Goal: Task Accomplishment & Management: Use online tool/utility

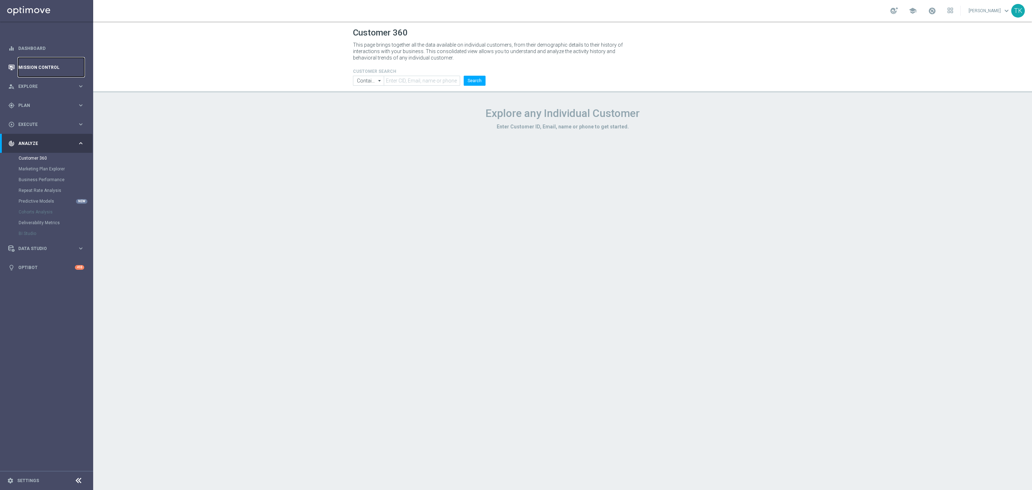
click at [48, 62] on link "Mission Control" at bounding box center [51, 67] width 66 height 19
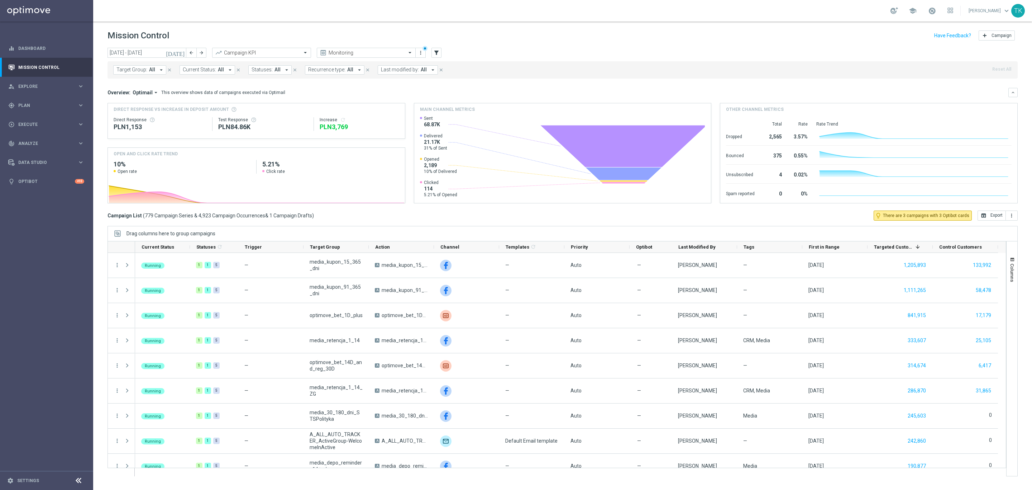
click at [130, 69] on span "Target Group:" at bounding box center [132, 70] width 31 height 6
click at [124, 83] on input "text" at bounding box center [173, 83] width 105 height 6
click at [131, 112] on div "REACQ_ALL_AUTO_DEPO_100 DO 500 PLN_MONTHLY" at bounding box center [176, 115] width 118 height 11
type input "REACQ_ALL_AUTO_DEPO_100 DO 500 PLN_MONTHLY"
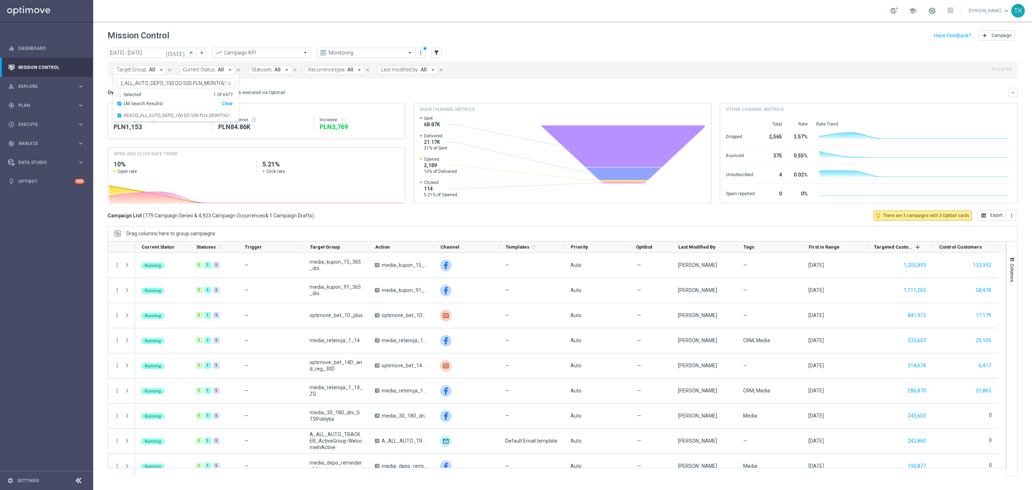
scroll to position [0, 0]
click at [100, 85] on div "[DATE] [DATE] - [DATE] arrow_back arrow_forward Campaign KPI trending_up Monito…" at bounding box center [562, 266] width 939 height 436
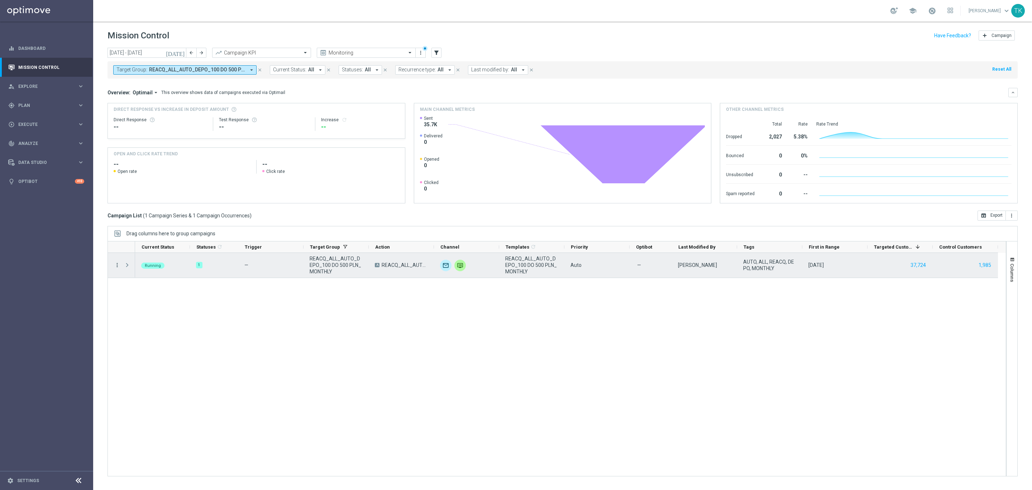
click at [117, 264] on icon "more_vert" at bounding box center [117, 265] width 6 height 6
click at [146, 268] on span "Campaign Details" at bounding box center [150, 269] width 36 height 5
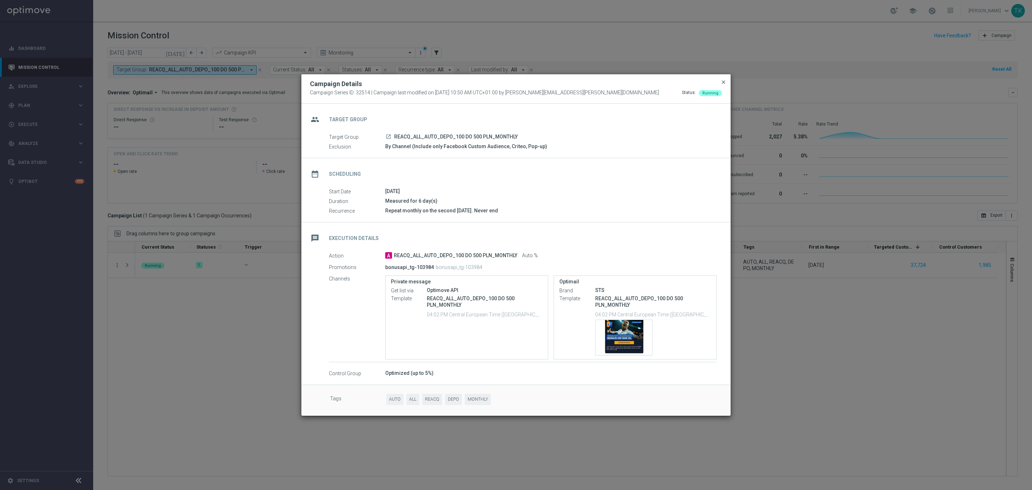
click at [723, 82] on span "close" at bounding box center [724, 82] width 6 height 6
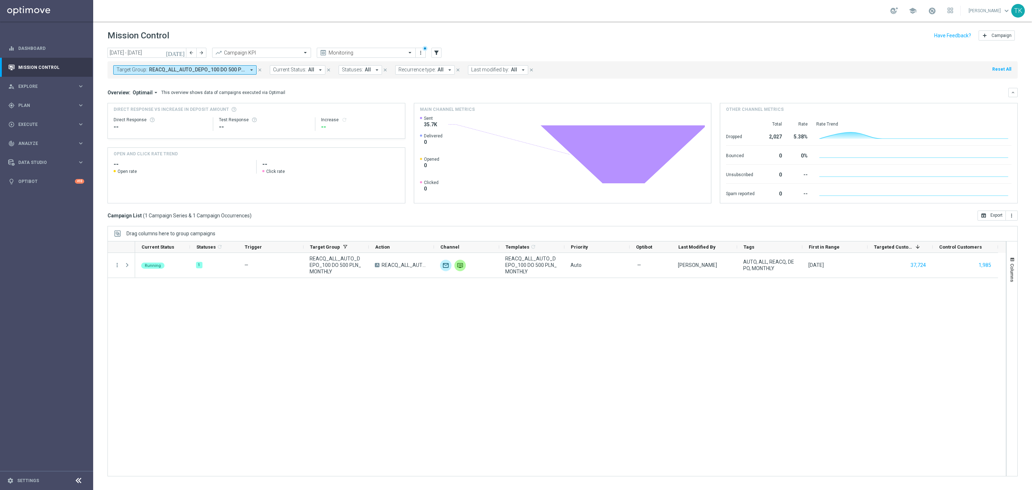
click at [226, 67] on span "REACQ_ALL_AUTO_DEPO_100 DO 500 PLN_MONTHLY" at bounding box center [197, 70] width 96 height 6
click at [0, 0] on div "Clear" at bounding box center [0, 0] width 0 height 0
click at [182, 85] on input "text" at bounding box center [173, 83] width 105 height 6
paste input "E_NH_AUTO_CASHBACK_GOLD_EVIP_5 do 250 PLN_TU_WEEKLY"
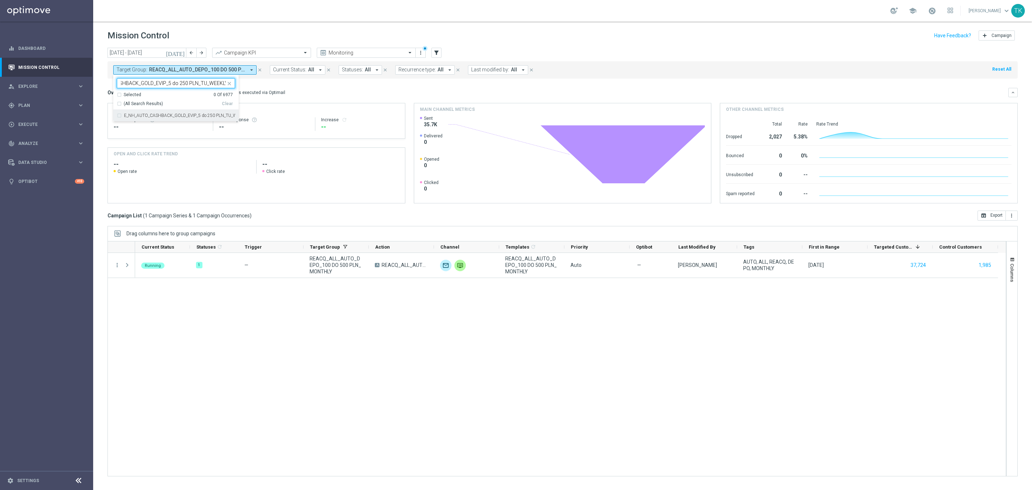
click at [163, 115] on label "E_NH_AUTO_CASHBACK_GOLD_EVIP_5 do 250 PLN_TU_WEEKLY" at bounding box center [179, 115] width 111 height 4
type input "E_NH_AUTO_CASHBACK_GOLD_EVIP_5 do 250 PLN_TU_WEEKLY"
click at [95, 82] on div "[DATE] [DATE] - [DATE] arrow_back arrow_forward Campaign KPI trending_up Monito…" at bounding box center [562, 266] width 939 height 436
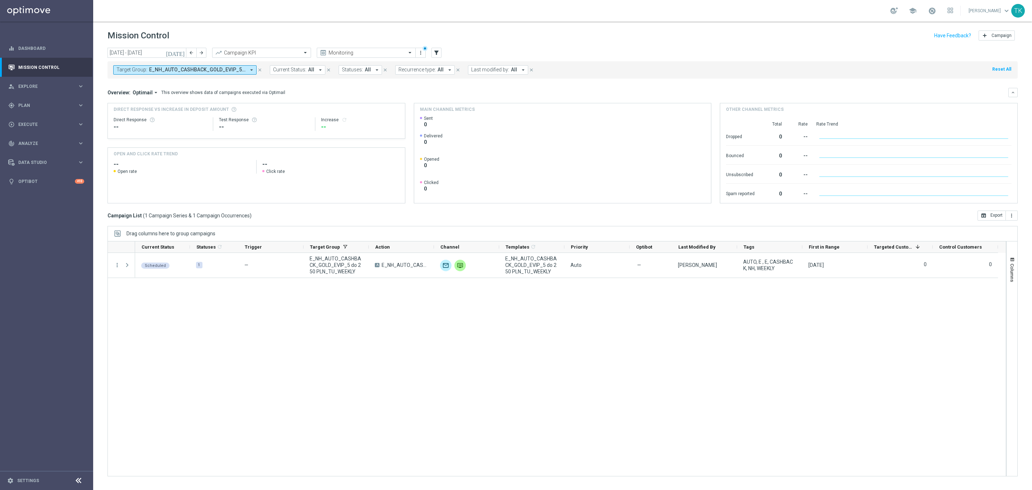
click at [169, 68] on span "E_NH_AUTO_CASHBACK_GOLD_EVIP_5 do 250 PLN_TU_WEEKLY" at bounding box center [197, 70] width 96 height 6
drag, startPoint x: 227, startPoint y: 104, endPoint x: 178, endPoint y: 94, distance: 50.6
click at [0, 0] on div "Clear" at bounding box center [0, 0] width 0 height 0
click at [144, 79] on div at bounding box center [171, 83] width 109 height 9
paste input "E_NL_AUTO_CASHBACK_GOLD_EVIP_5 do 250 PLN_TU_WEEKLY"
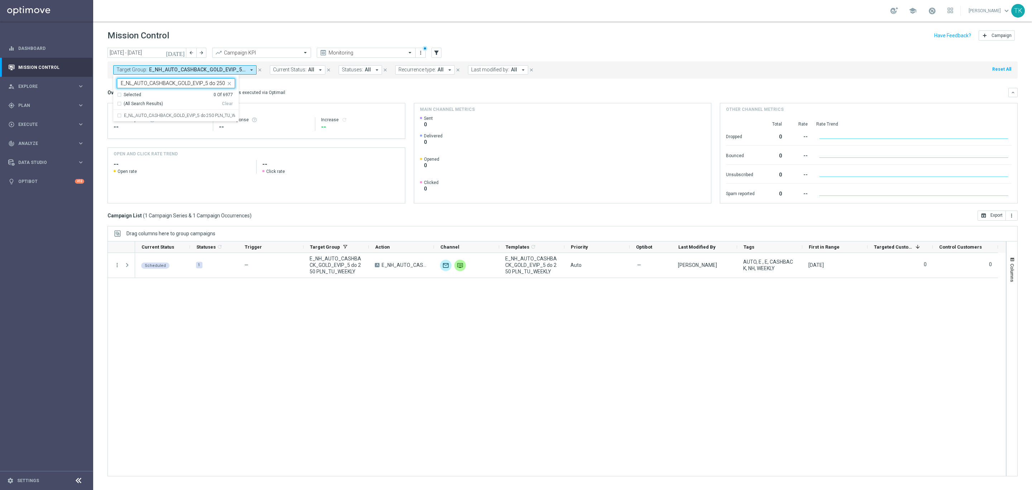
scroll to position [0, 37]
click at [139, 118] on div "E_NL_AUTO_CASHBACK_GOLD_EVIP_5 do 250 PLN_TU_WEEKLY" at bounding box center [176, 115] width 118 height 11
type input "E_NL_AUTO_CASHBACK_GOLD_EVIP_5 do 250 PLN_TU_WEEKLY"
click at [100, 87] on div "[DATE] [DATE] - [DATE] arrow_back arrow_forward Campaign KPI trending_up Monito…" at bounding box center [562, 266] width 939 height 436
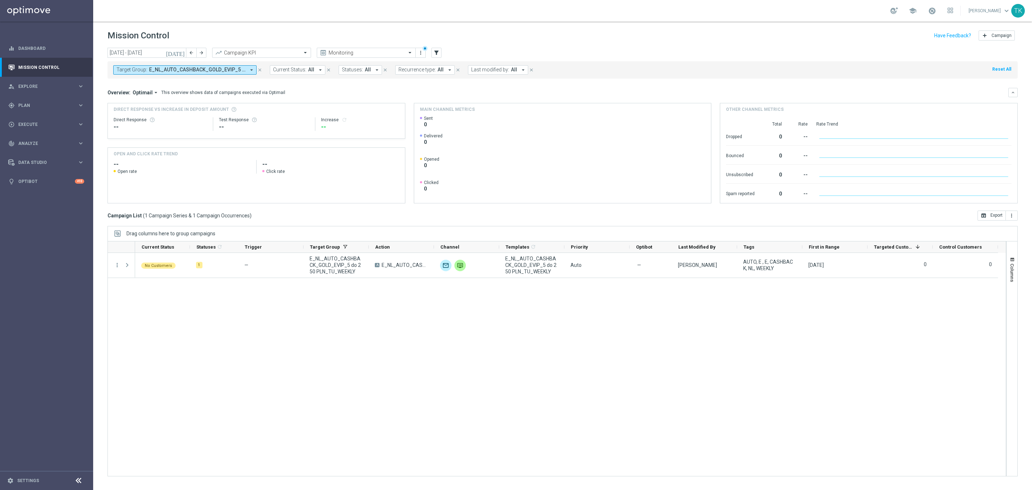
click at [205, 70] on span "E_NL_AUTO_CASHBACK_GOLD_EVIP_5 do 250 PLN_TU_WEEKLY" at bounding box center [197, 70] width 96 height 6
click at [137, 88] on div "E_NL_AUTO_CASHBACK_GOLD_EVIP_5 do 250 PLN_TU_WEEKLY" at bounding box center [176, 83] width 118 height 10
paste input "E_NH_AUTO_CASHBACK_GOLD_EVIP_5 do 250 PLN_TU_WEEKLY"
click at [136, 117] on label "E_NH_AUTO_CASHBACK_GOLD_EVIP_5 do 250 PLN_TU_WEEKLY" at bounding box center [179, 115] width 111 height 4
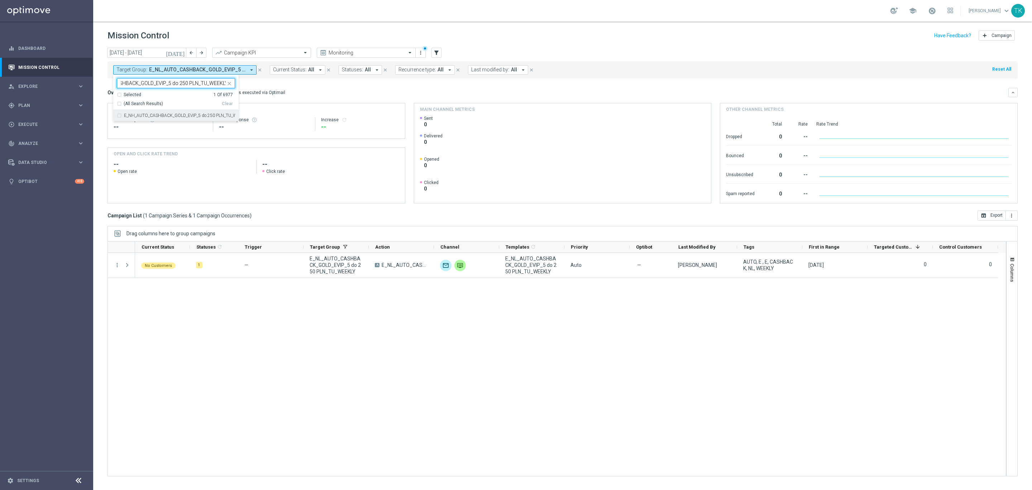
type input "E_NH_AUTO_CASHBACK_GOLD_EVIP_5 do 250 PLN_TU_WEEKLY"
click at [105, 89] on div "[DATE] [DATE] - [DATE] arrow_back arrow_forward Campaign KPI trending_up Monito…" at bounding box center [562, 266] width 939 height 436
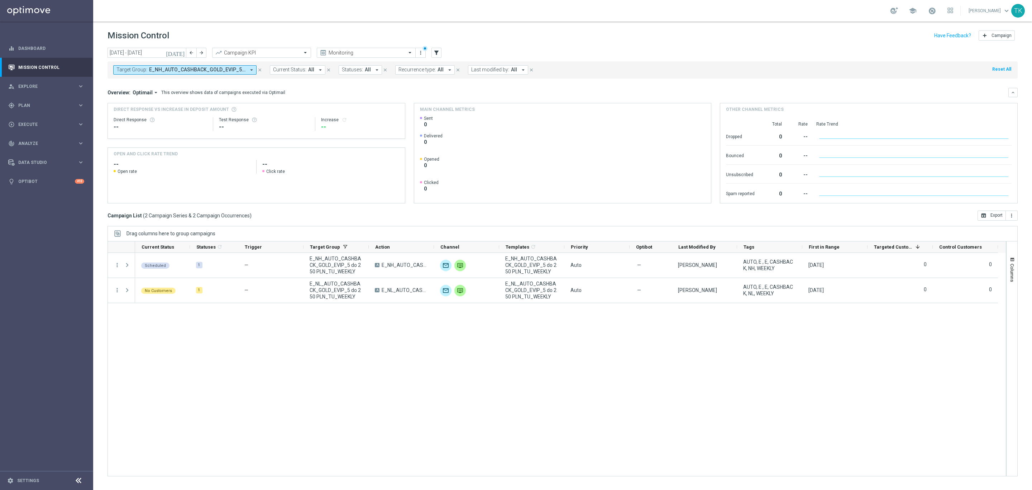
click at [190, 72] on span "E_NH_AUTO_CASHBACK_GOLD_EVIP_5 do 250 PLN_TU_WEEKLY, E_NL_AUTO_CASHBACK_GOLD_EV…" at bounding box center [197, 70] width 96 height 6
click at [0, 0] on div "Clear" at bounding box center [0, 0] width 0 height 0
click at [130, 80] on div at bounding box center [171, 83] width 109 height 9
paste input "E_NL_AUTO_CASHBACK_GOLD_EVIP_5 do 250 PLN_TU_WEEKLY"
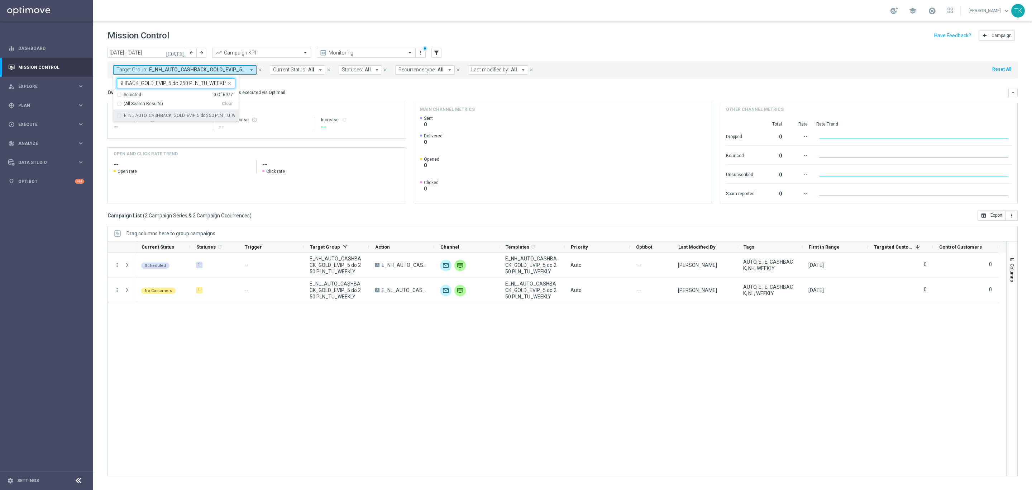
click at [139, 112] on div "E_NL_AUTO_CASHBACK_GOLD_EVIP_5 do 250 PLN_TU_WEEKLY" at bounding box center [176, 115] width 118 height 11
type input "E_NL_AUTO_CASHBACK_GOLD_EVIP_5 do 250 PLN_TU_WEEKLY"
click at [100, 88] on div "[DATE] [DATE] - [DATE] arrow_back arrow_forward Campaign KPI trending_up Monito…" at bounding box center [562, 266] width 939 height 436
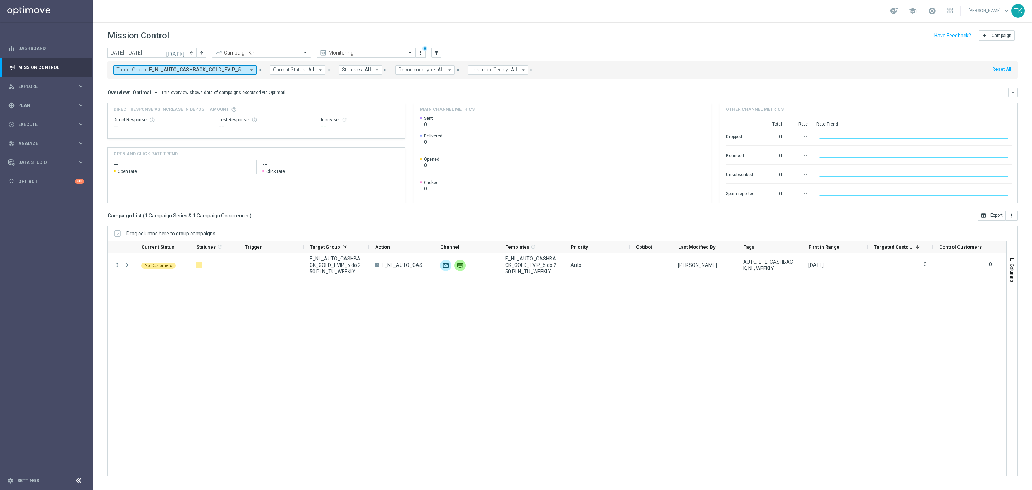
click at [169, 69] on span "E_NL_AUTO_CASHBACK_GOLD_EVIP_5 do 250 PLN_TU_WEEKLY" at bounding box center [197, 70] width 96 height 6
drag, startPoint x: 229, startPoint y: 104, endPoint x: 193, endPoint y: 97, distance: 36.9
click at [0, 0] on div "Clear" at bounding box center [0, 0] width 0 height 0
click at [137, 84] on input "text" at bounding box center [173, 83] width 105 height 6
paste input "E_NH_AUTO_CASHBACK_SILVER_EVIP_5 do 250 PLN_TU_WEEKLY"
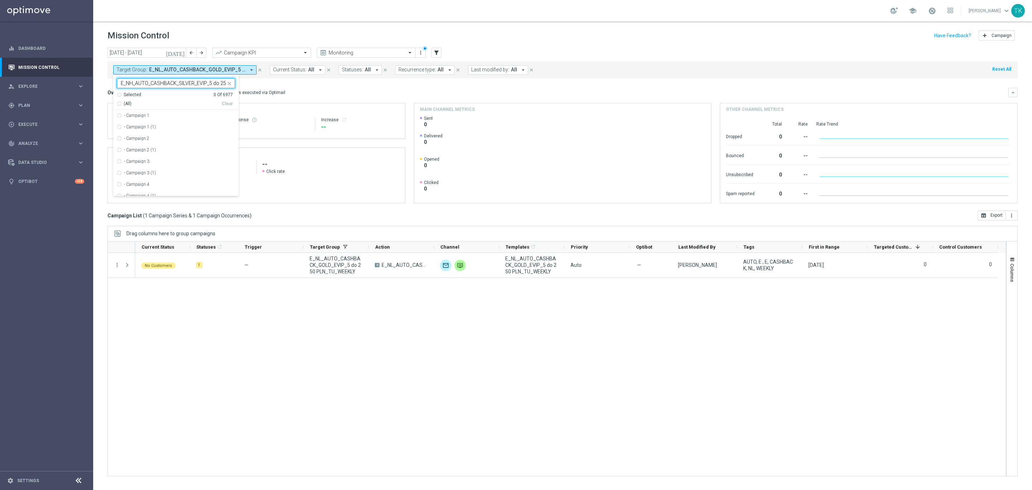
scroll to position [0, 41]
click at [138, 115] on label "E_NH_AUTO_CASHBACK_SILVER_EVIP_5 do 250 PLN_TU_WEEKLY" at bounding box center [179, 115] width 111 height 4
type input "E_NH_AUTO_CASHBACK_SILVER_EVIP_5 do 250 PLN_TU_WEEKLY"
click at [102, 94] on div "[DATE] [DATE] - [DATE] arrow_back arrow_forward Campaign KPI trending_up Monito…" at bounding box center [562, 266] width 939 height 436
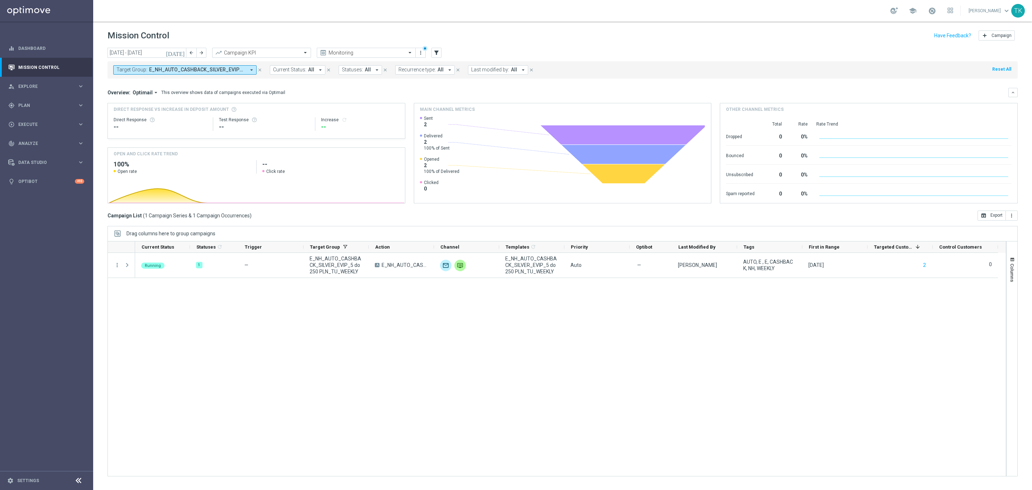
click at [206, 67] on span "E_NH_AUTO_CASHBACK_SILVER_EVIP_5 do 250 PLN_TU_WEEKLY" at bounding box center [197, 70] width 96 height 6
click at [0, 0] on div "Clear" at bounding box center [0, 0] width 0 height 0
click at [148, 80] on div at bounding box center [171, 83] width 109 height 9
paste input "E_NL_AUTO_CASHBACK_SILVER_EVIP_5 do 250 PLN_TU_WEEKLY"
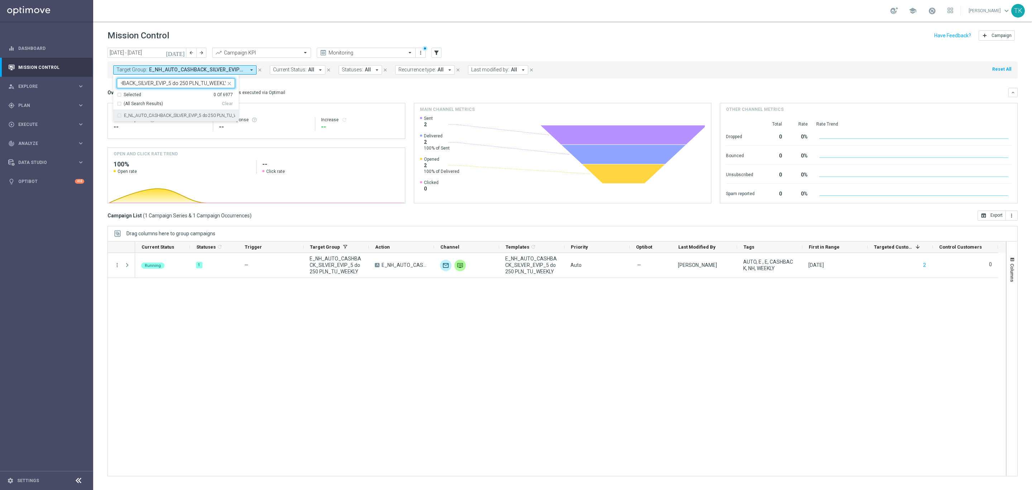
click at [148, 114] on label "E_NL_AUTO_CASHBACK_SILVER_EVIP_5 do 250 PLN_TU_WEEKLY" at bounding box center [179, 115] width 111 height 4
type input "E_NL_AUTO_CASHBACK_SILVER_EVIP_5 do 250 PLN_TU_WEEKLY"
click at [97, 90] on div "[DATE] [DATE] - [DATE] arrow_back arrow_forward Campaign KPI trending_up Monito…" at bounding box center [562, 266] width 939 height 436
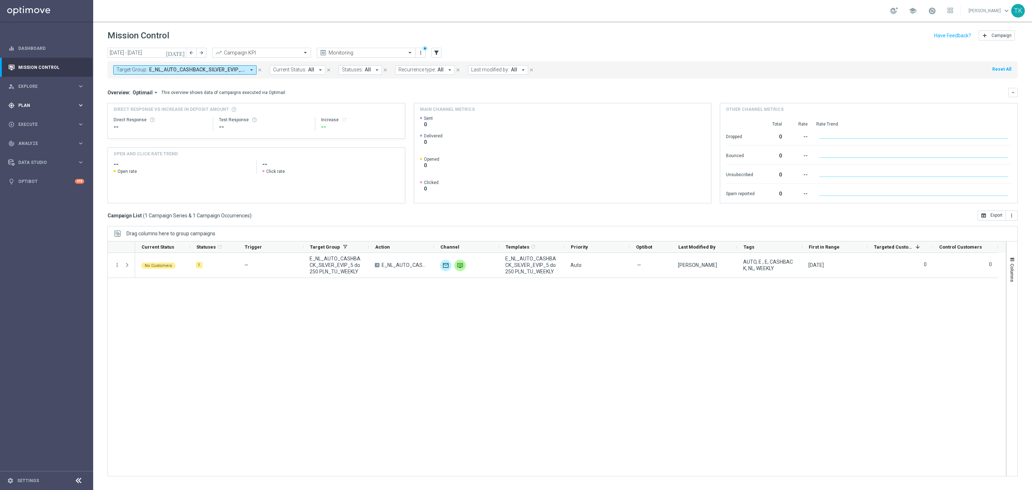
click at [22, 104] on span "Plan" at bounding box center [47, 105] width 59 height 4
click at [33, 118] on link "Target Groups" at bounding box center [47, 120] width 56 height 6
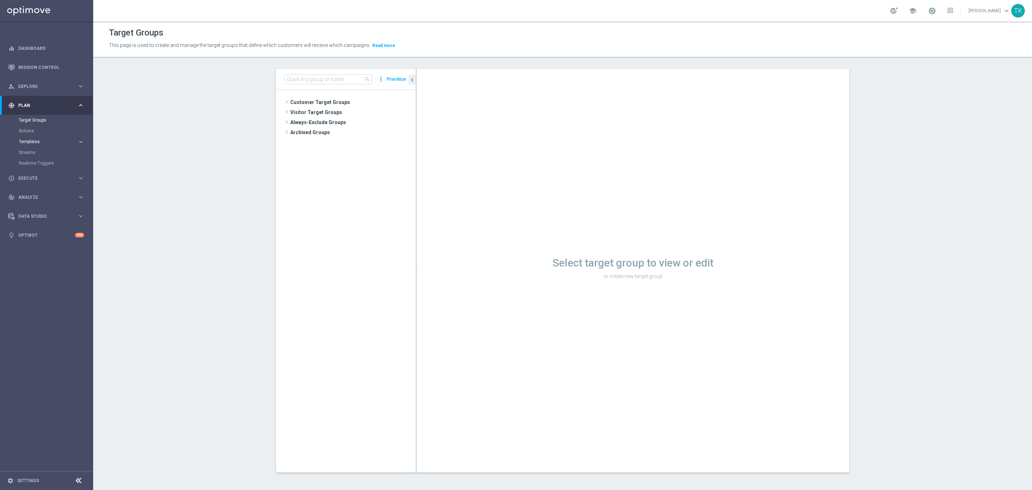
click at [20, 140] on span "Templates" at bounding box center [44, 141] width 51 height 4
click at [26, 152] on link "Optimail" at bounding box center [48, 152] width 52 height 6
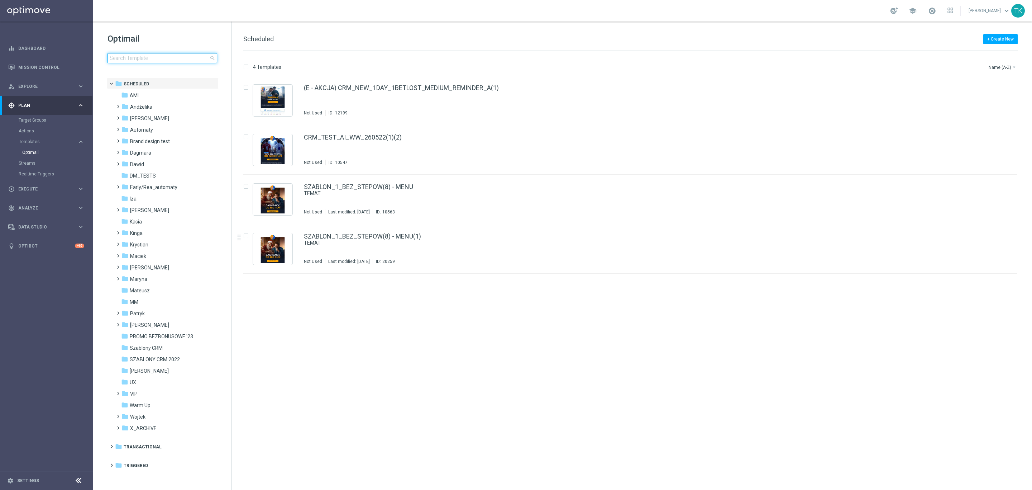
click at [136, 58] on input at bounding box center [163, 58] width 110 height 10
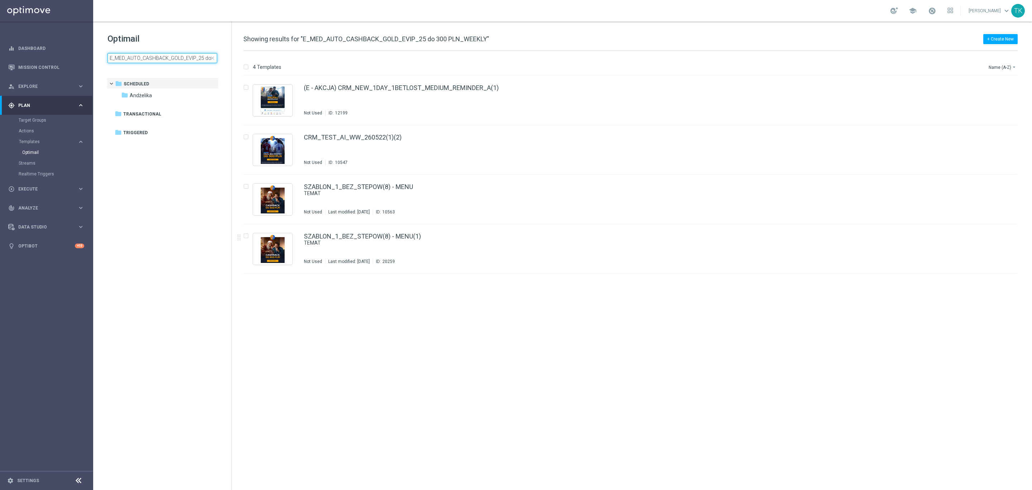
scroll to position [0, 39]
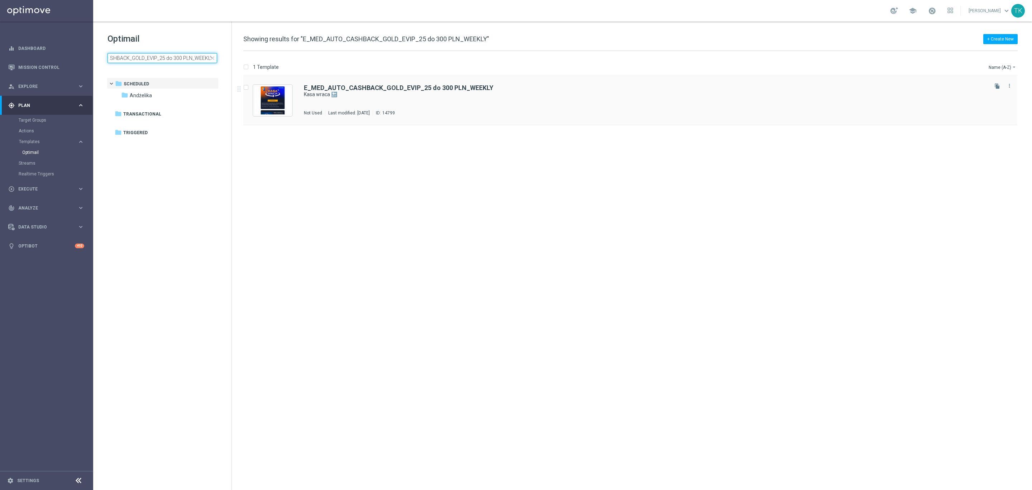
type input "E_MED_AUTO_CASHBACK_GOLD_EVIP_25 do 300 PLN_WEEKLY"
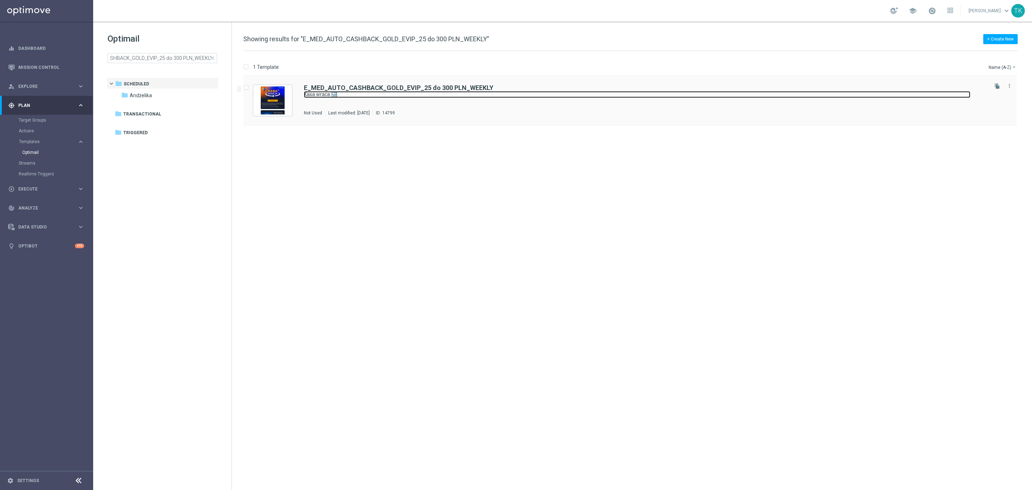
click at [375, 97] on link "Kasa wraca 🔙" at bounding box center [637, 94] width 667 height 7
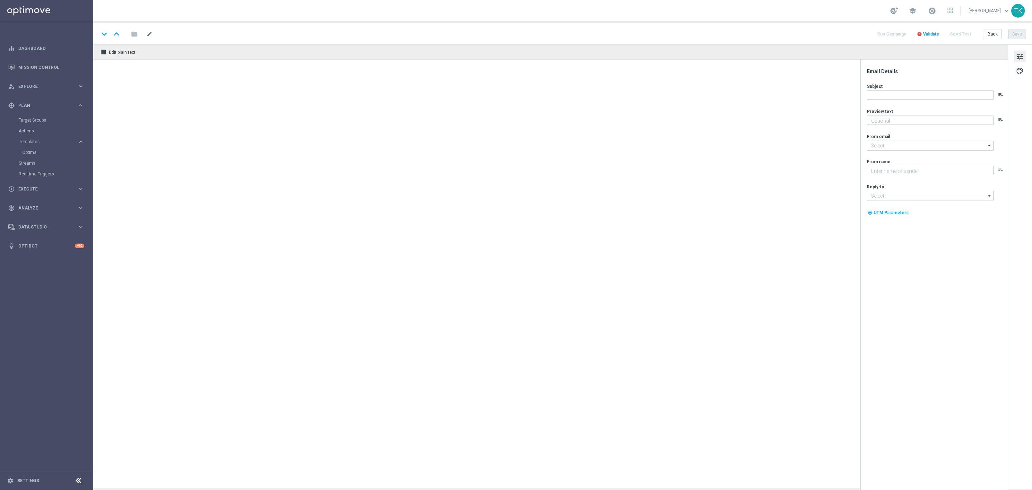
type textarea "Otrzymaj zwrot za nietrafione kupony do 300 PLN 💸"
type input "[EMAIL_ADDRESS][DOMAIN_NAME]"
type textarea "STS"
type input "[EMAIL_ADDRESS][DOMAIN_NAME]"
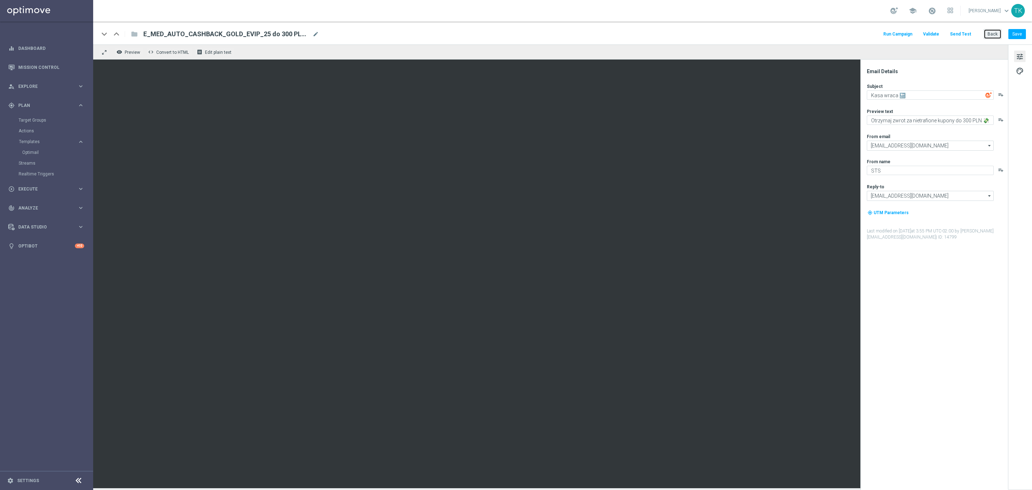
click at [993, 36] on button "Back" at bounding box center [993, 34] width 18 height 10
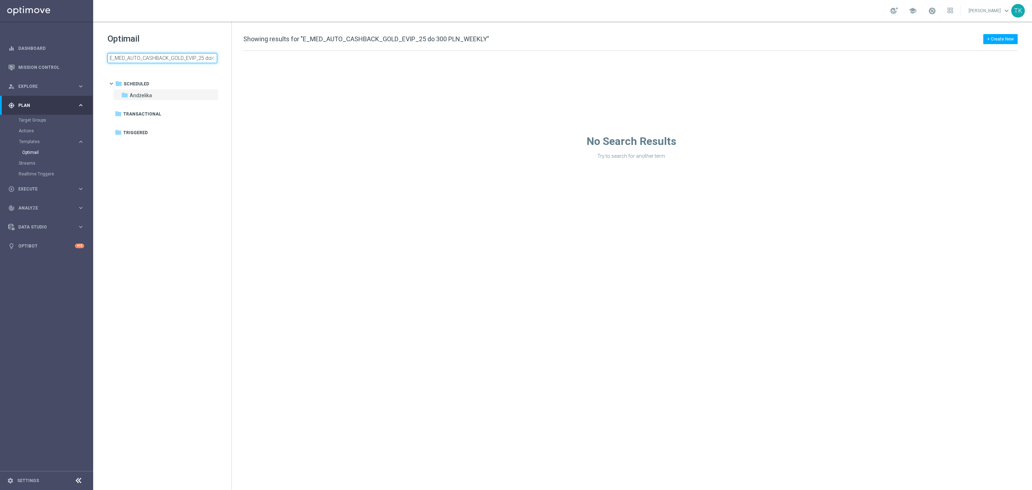
click at [133, 63] on input "E_MED_AUTO_CASHBACK_GOLD_EVIP_25 do 300 PLN_WEEKLY" at bounding box center [163, 58] width 110 height 10
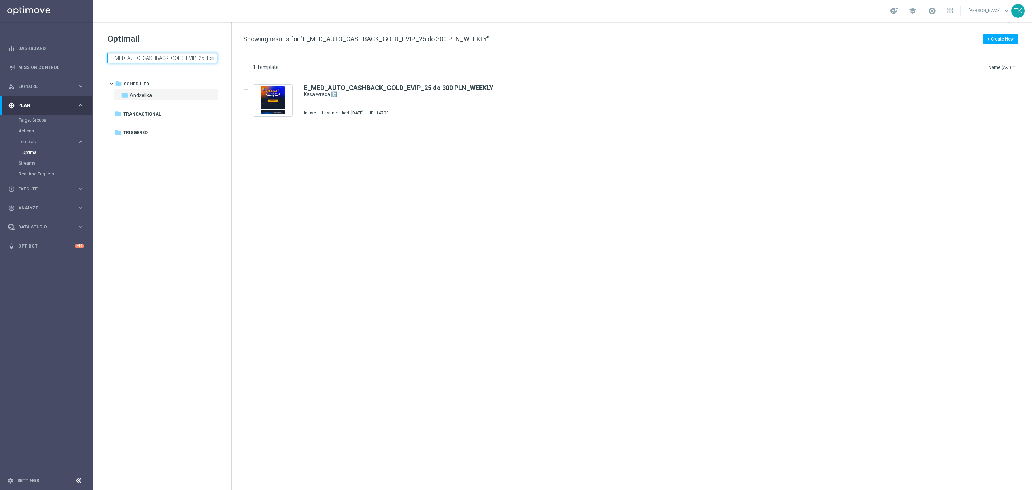
click at [133, 63] on input "E_MED_AUTO_CASHBACK_GOLD_EVIP_25 do 300 PLN_WEEKLY" at bounding box center [163, 58] width 110 height 10
type input "E_MIN_AUTO_WAGER_GOLD_EVIP_20 do 100 PLN_WEEKLY"
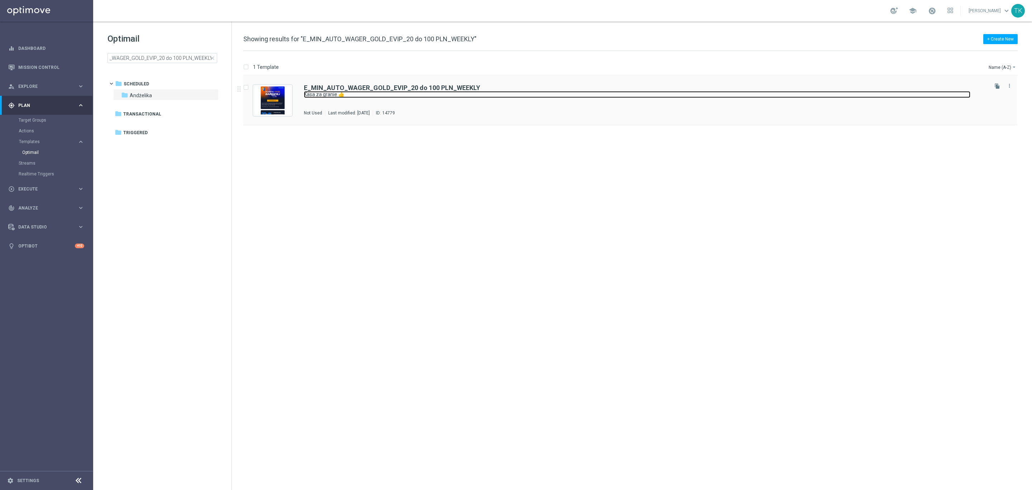
click at [369, 98] on link "Kasa za granie 👍" at bounding box center [637, 94] width 667 height 7
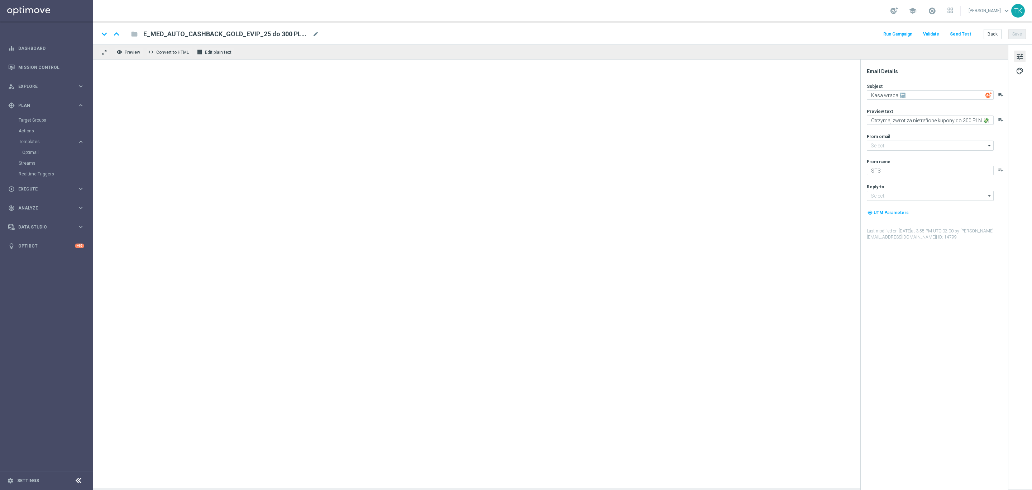
type input "[EMAIL_ADDRESS][DOMAIN_NAME]"
type textarea "Kasa za granie 👍"
type textarea "Obstawiaj swoich faworytów i zgarnij do 100 PLN 💸"
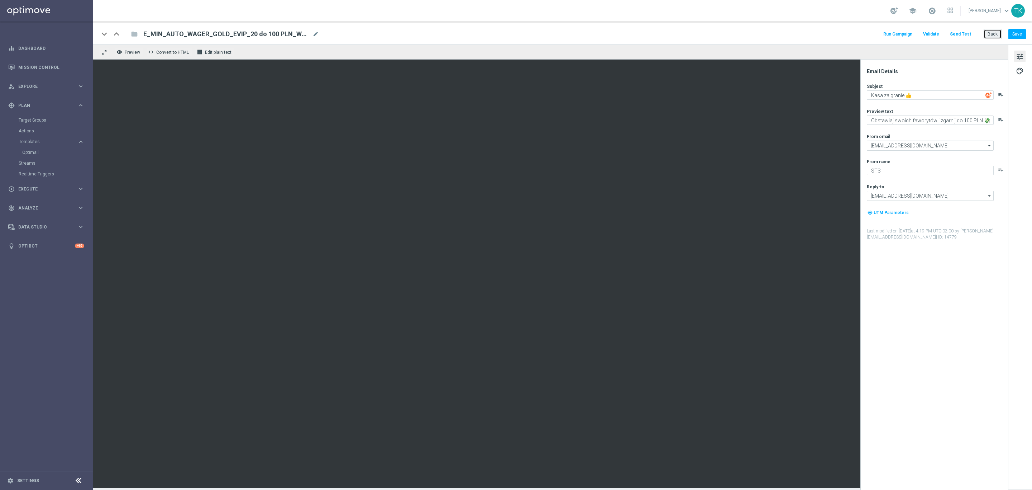
click at [991, 31] on button "Back" at bounding box center [993, 34] width 18 height 10
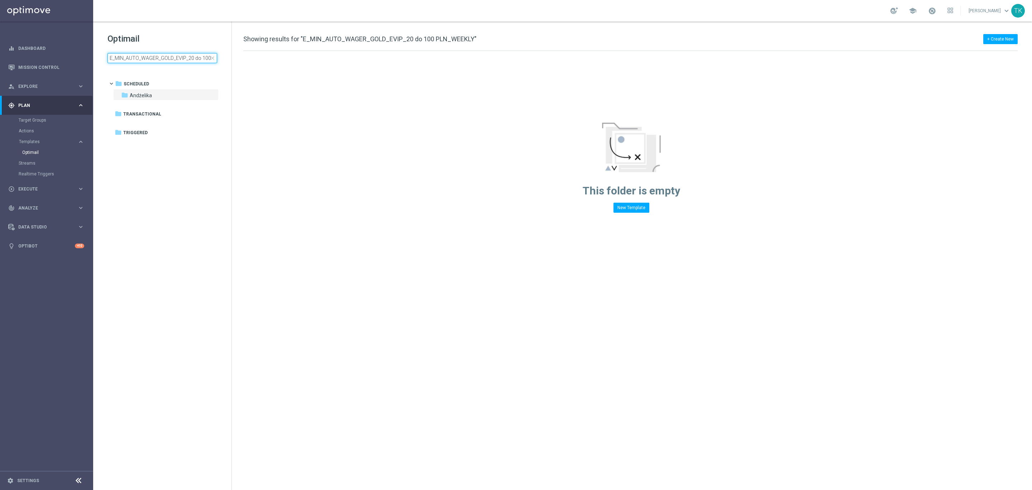
click at [157, 56] on input "E_MIN_AUTO_WAGER_GOLD_EVIP_20 do 100 PLN_WEEKLY" at bounding box center [163, 58] width 110 height 10
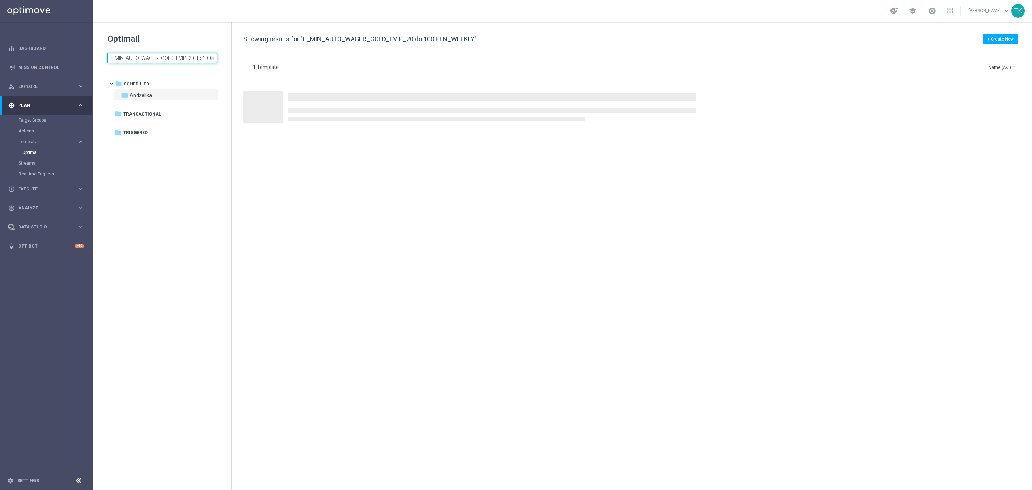
click at [157, 56] on input "E_MIN_AUTO_WAGER_GOLD_EVIP_20 do 100 PLN_WEEKLY" at bounding box center [163, 58] width 110 height 10
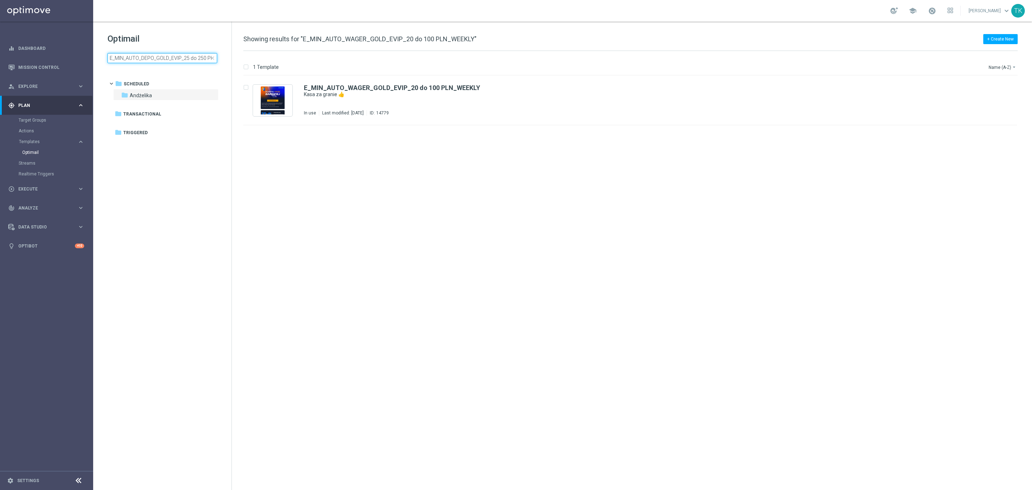
scroll to position [0, 25]
type input "E_MIN_AUTO_DEPO_GOLD_EVIP_25 do 250 PLN_WEEKLY"
click at [272, 92] on img "Press SPACE to select this row." at bounding box center [273, 100] width 36 height 28
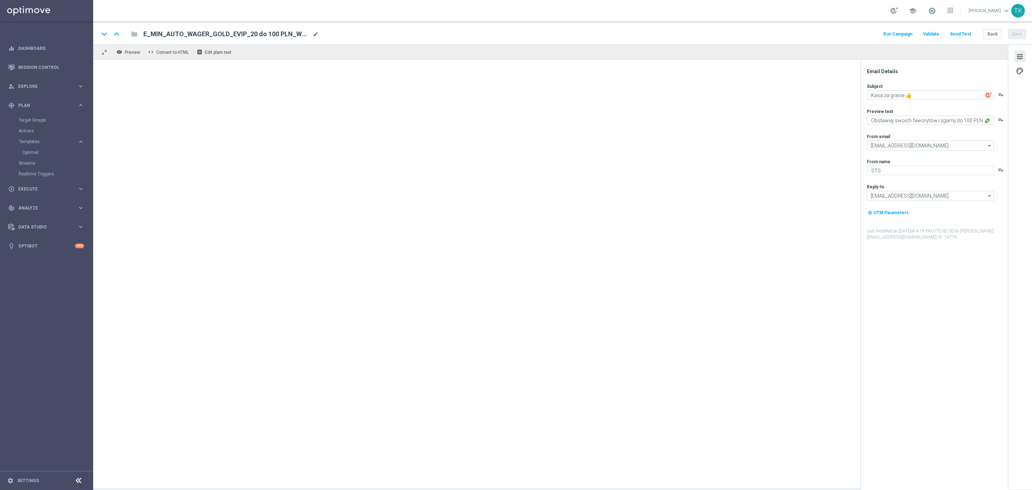
type textarea "Pora na bonus od depozytu 💸"
type textarea "Zgarnij do 250 PLN! Wpłać i otrzymaj ekstra kasę na kolejne zakłady 💪"
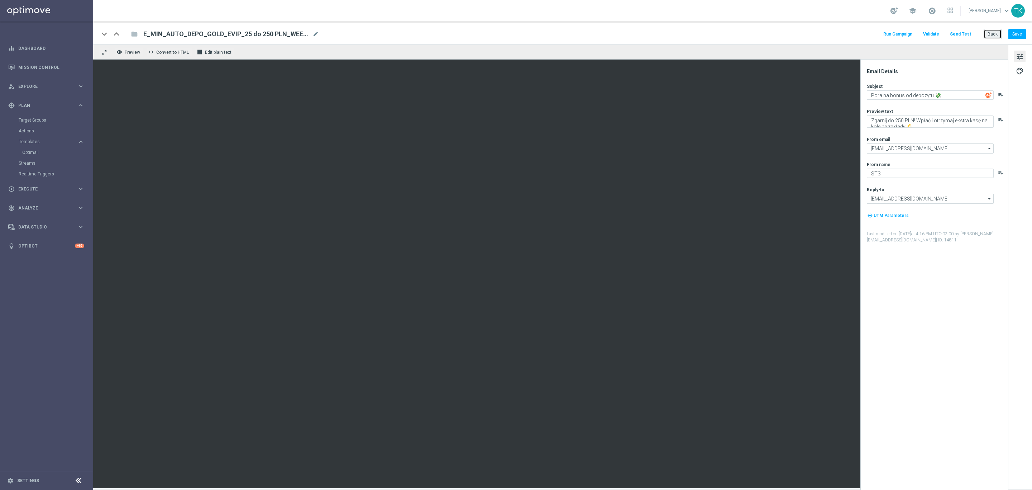
click at [992, 33] on button "Back" at bounding box center [993, 34] width 18 height 10
